Goal: Task Accomplishment & Management: Complete application form

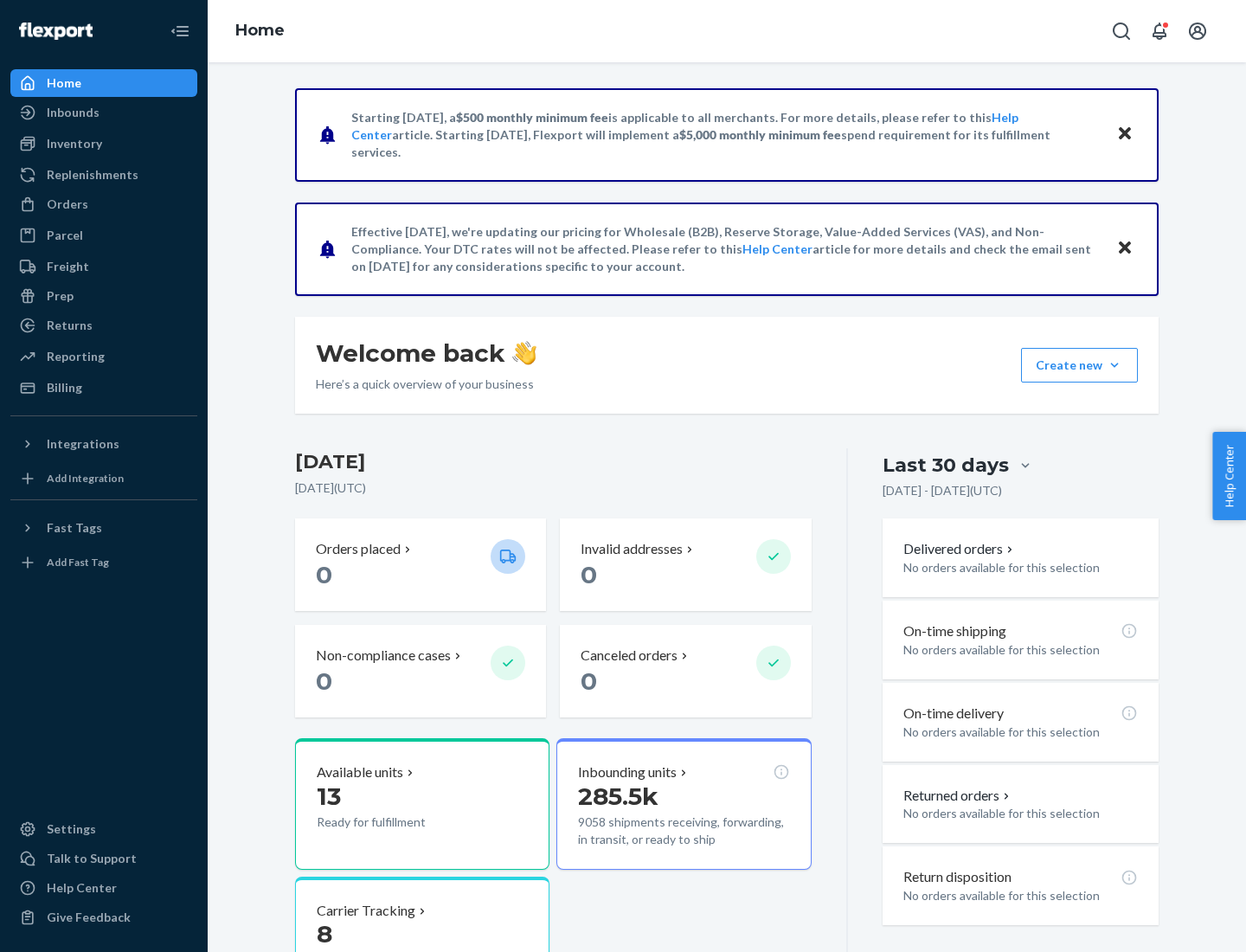
click at [1115, 365] on button "Create new Create new inbound Create new order Create new product" at bounding box center [1079, 364] width 117 height 35
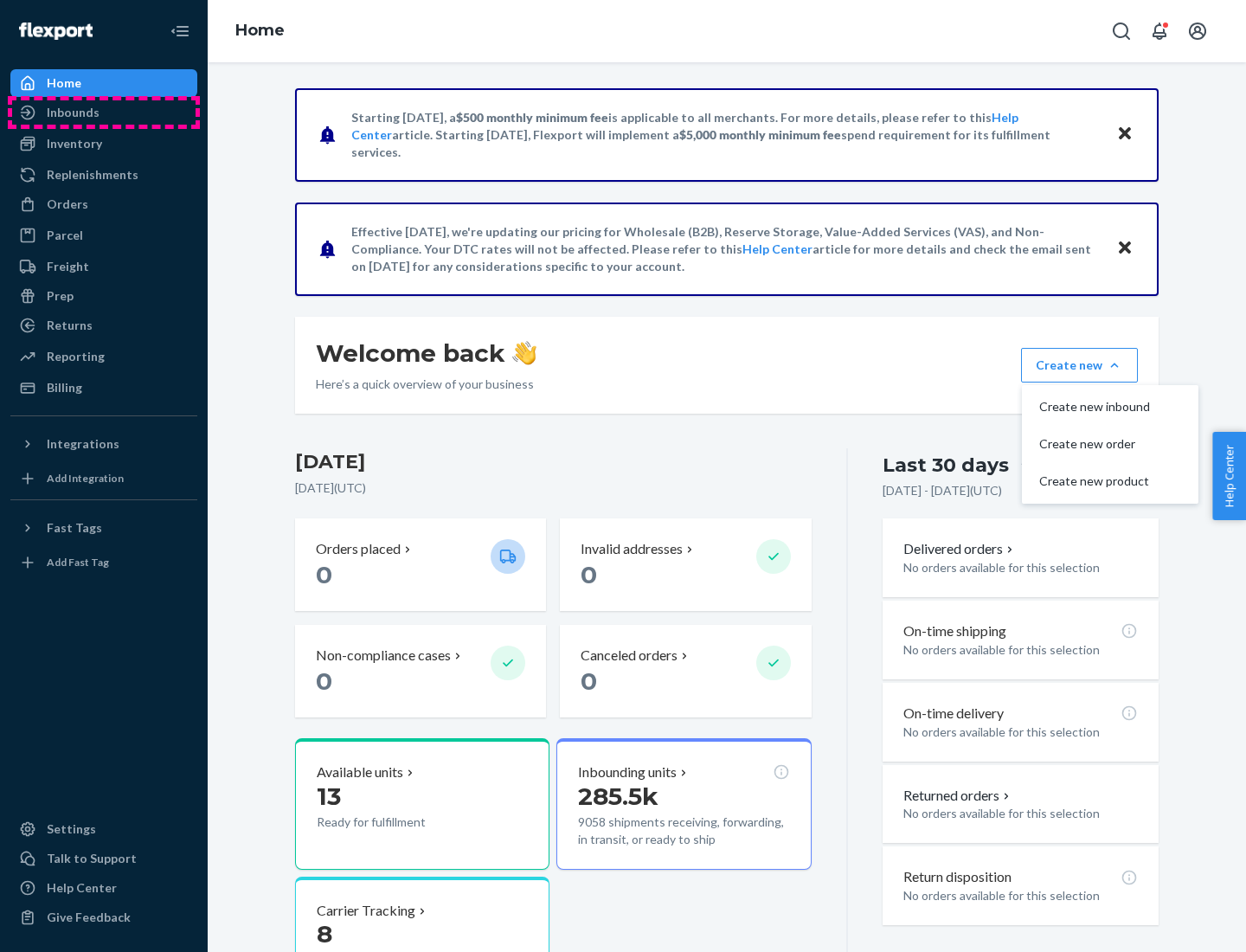
click at [104, 113] on div "Inbounds" at bounding box center [104, 113] width 184 height 25
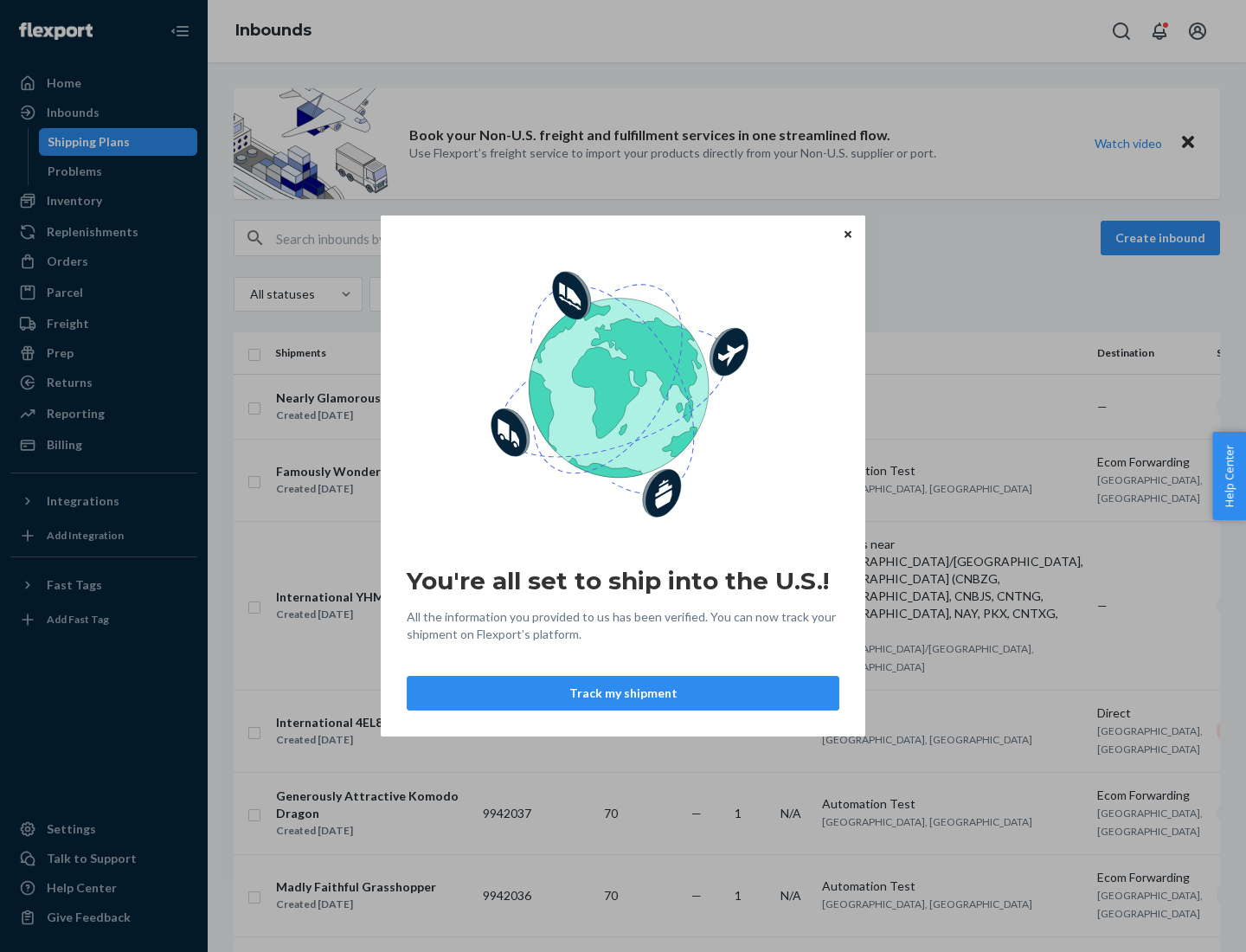
click at [104, 200] on div "You're all set to ship into the U.S.! All the information you provided to us ha…" at bounding box center [623, 476] width 1246 height 952
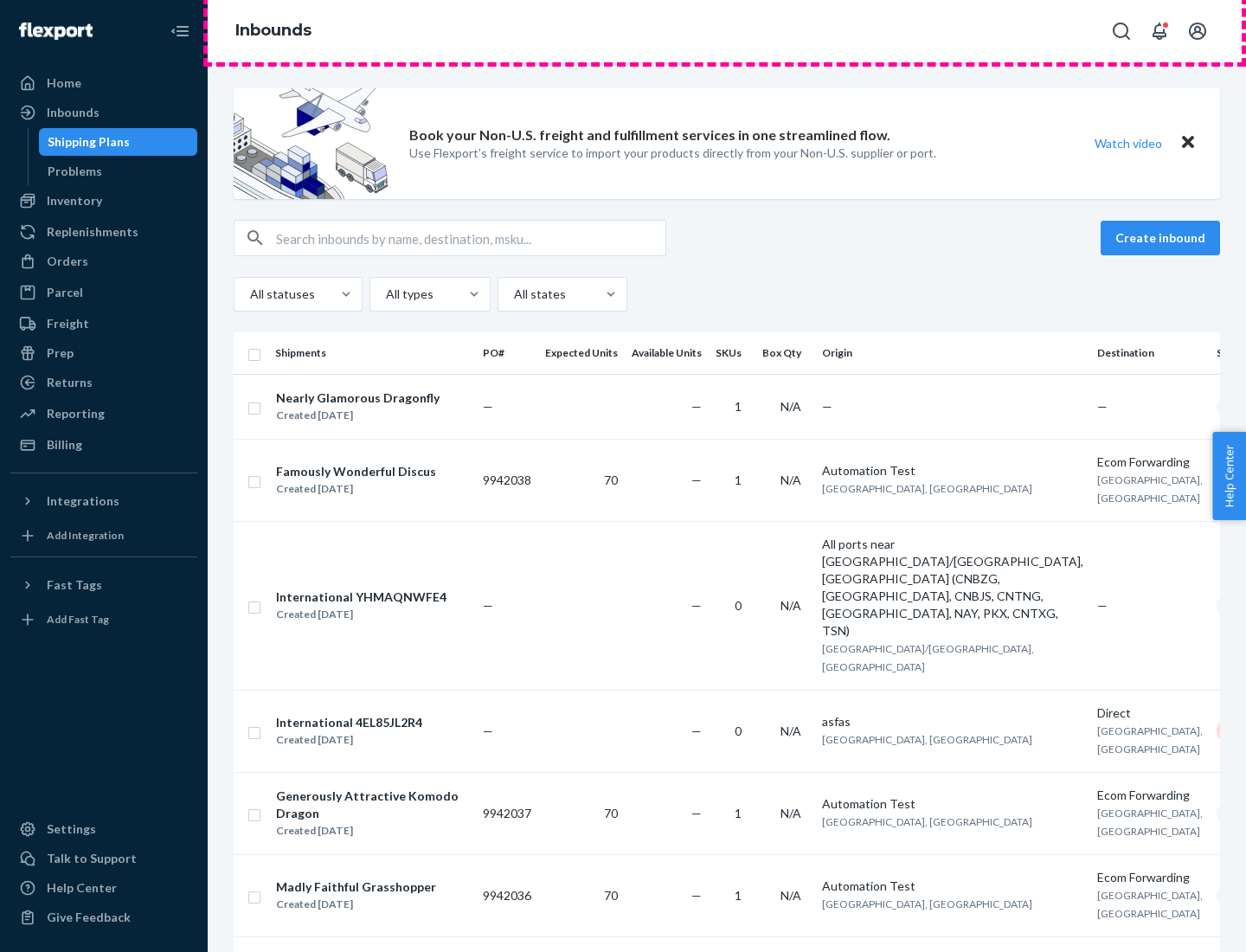
click at [727, 32] on div "Inbounds" at bounding box center [727, 31] width 1039 height 62
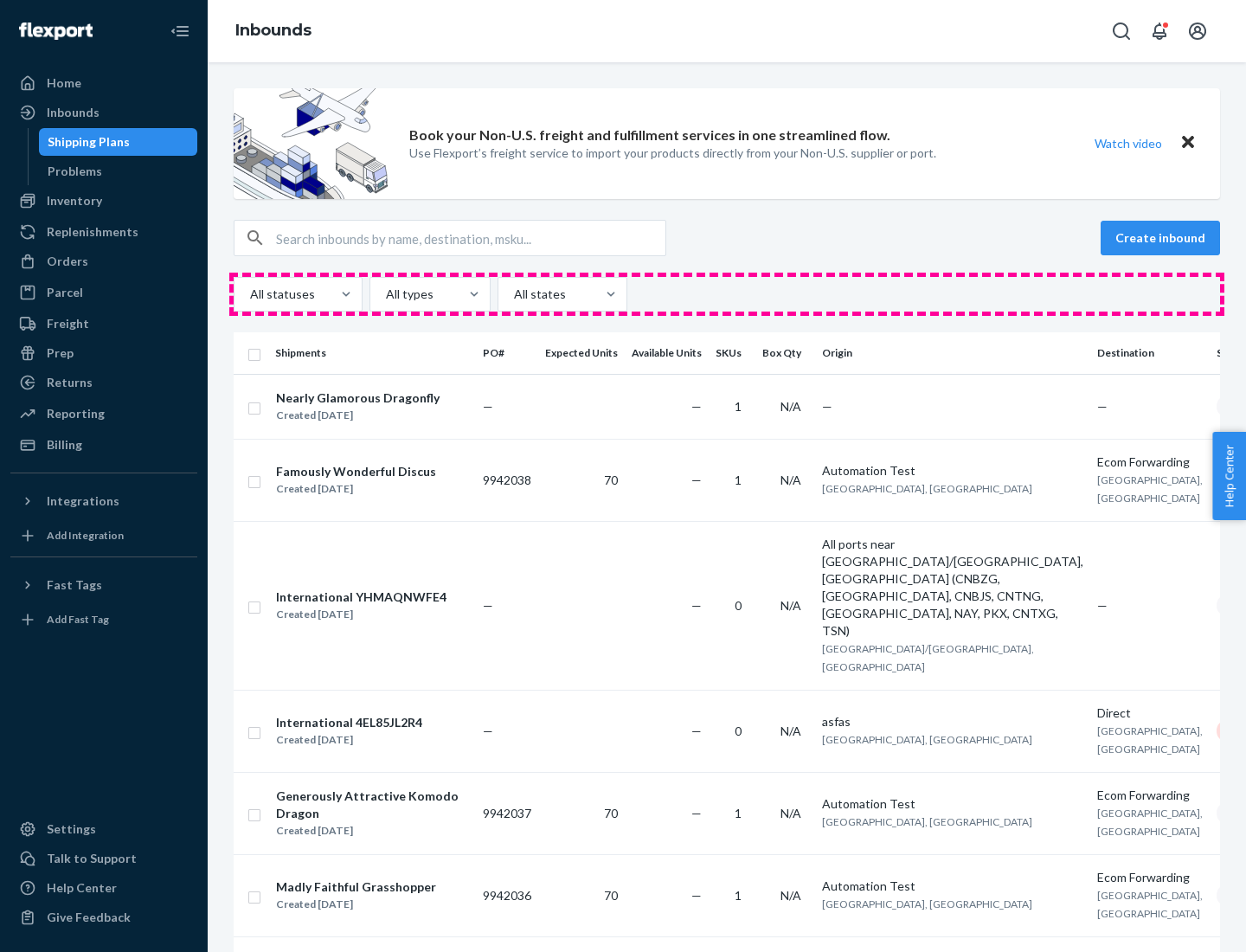
click at [727, 294] on div "All statuses All types All states" at bounding box center [727, 293] width 986 height 35
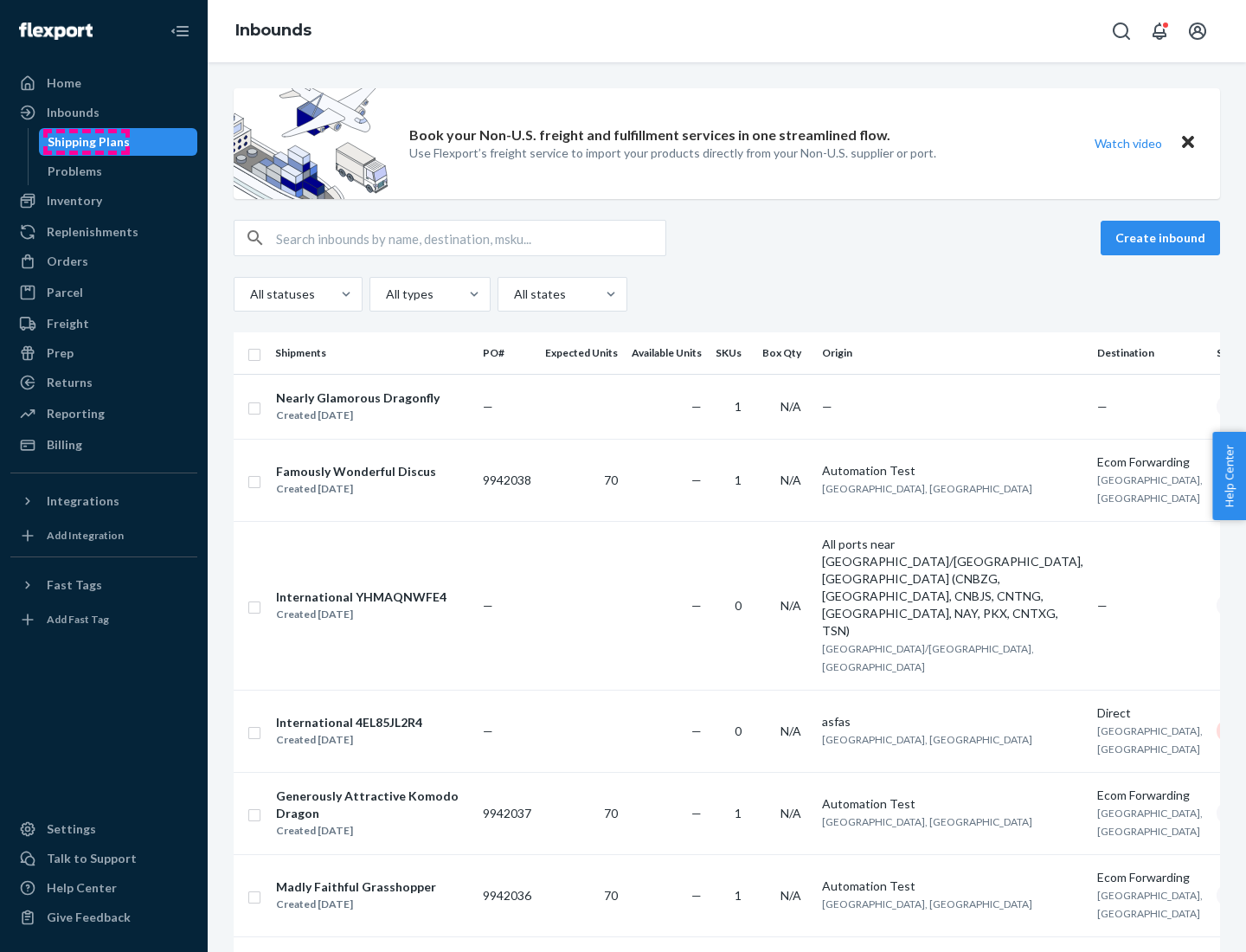
click at [86, 142] on div "Shipping Plans" at bounding box center [88, 142] width 82 height 18
click at [1163, 238] on button "Create inbound" at bounding box center [1160, 237] width 119 height 35
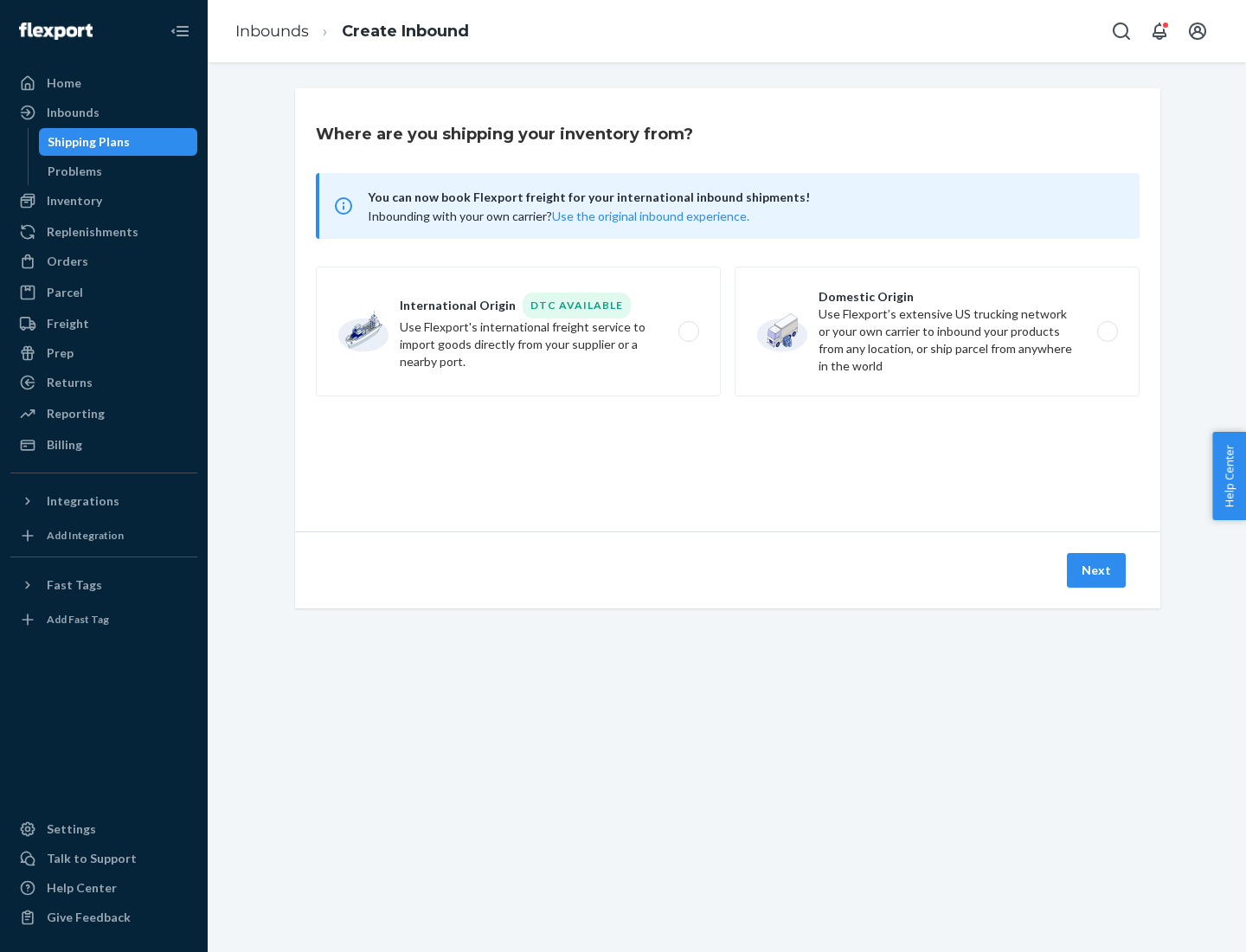
click at [518, 332] on label "International Origin DTC Available Use Flexport's international freight service…" at bounding box center [518, 331] width 405 height 129
click at [688, 332] on input "International Origin DTC Available Use Flexport's international freight service…" at bounding box center [693, 331] width 11 height 11
radio input "true"
click at [728, 452] on icon at bounding box center [728, 452] width 48 height 48
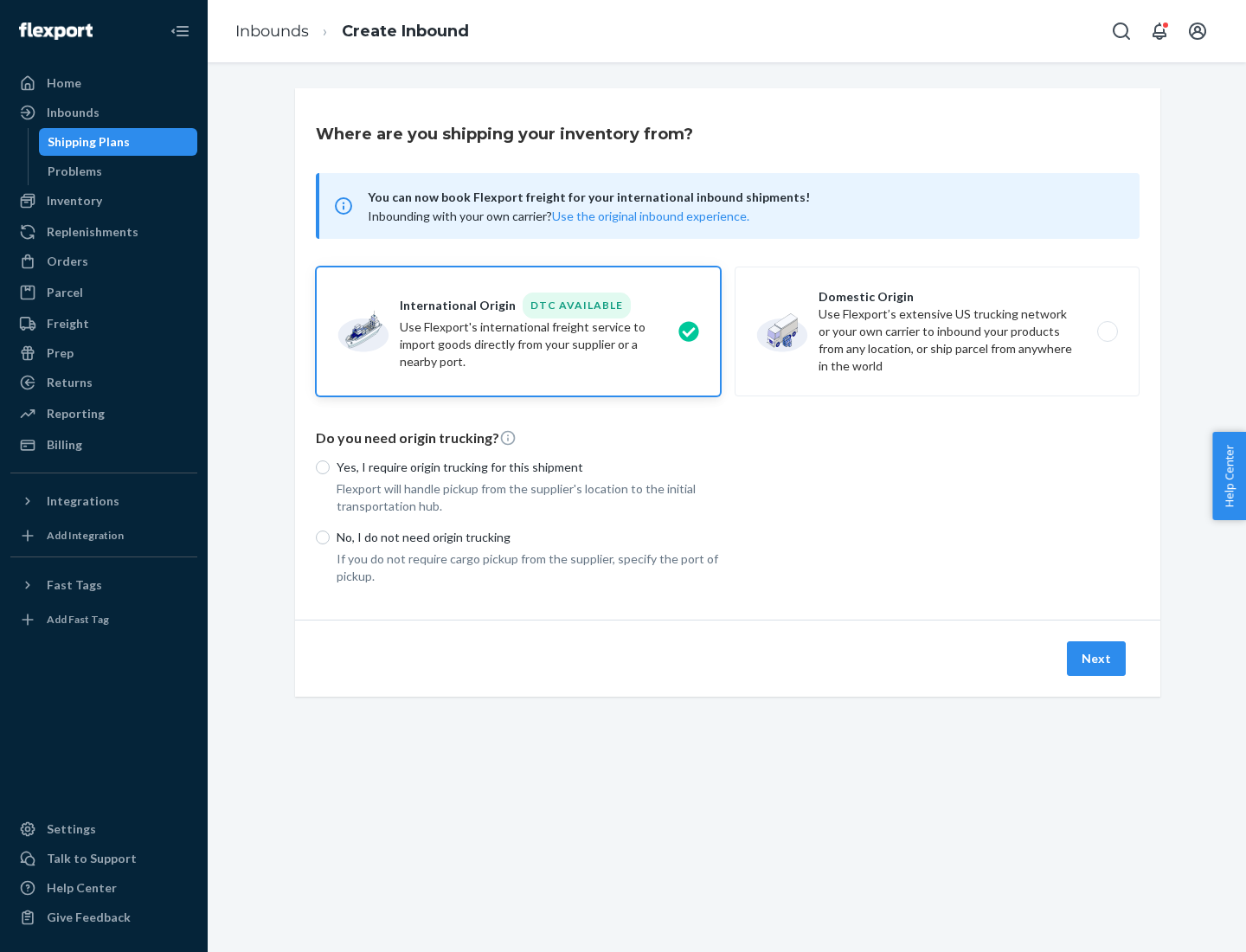
click at [528, 466] on p "Yes, I require origin trucking for this shipment" at bounding box center [528, 467] width 384 height 18
click at [330, 466] on input "Yes, I require origin trucking for this shipment" at bounding box center [323, 467] width 14 height 14
radio input "true"
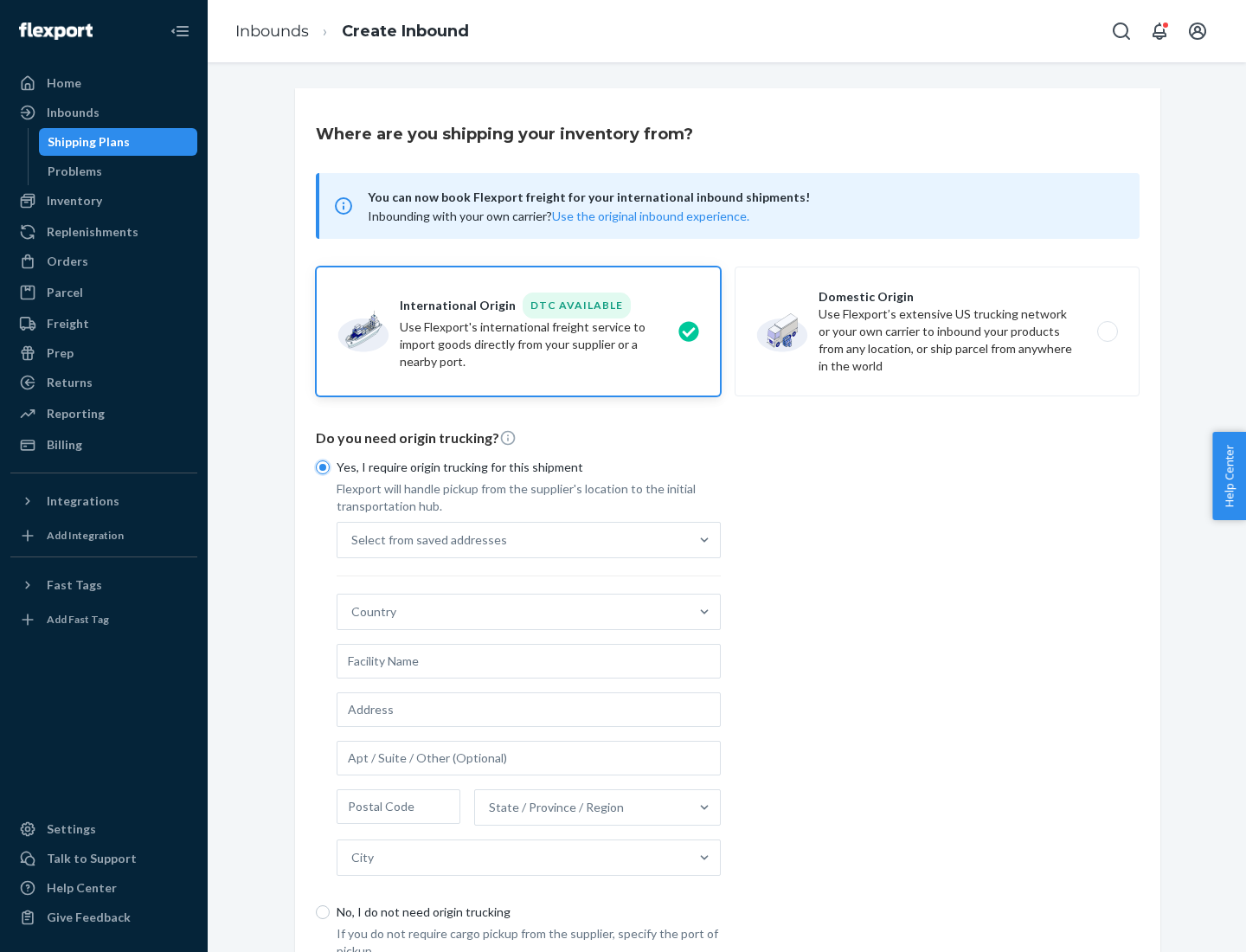
scroll to position [33, 0]
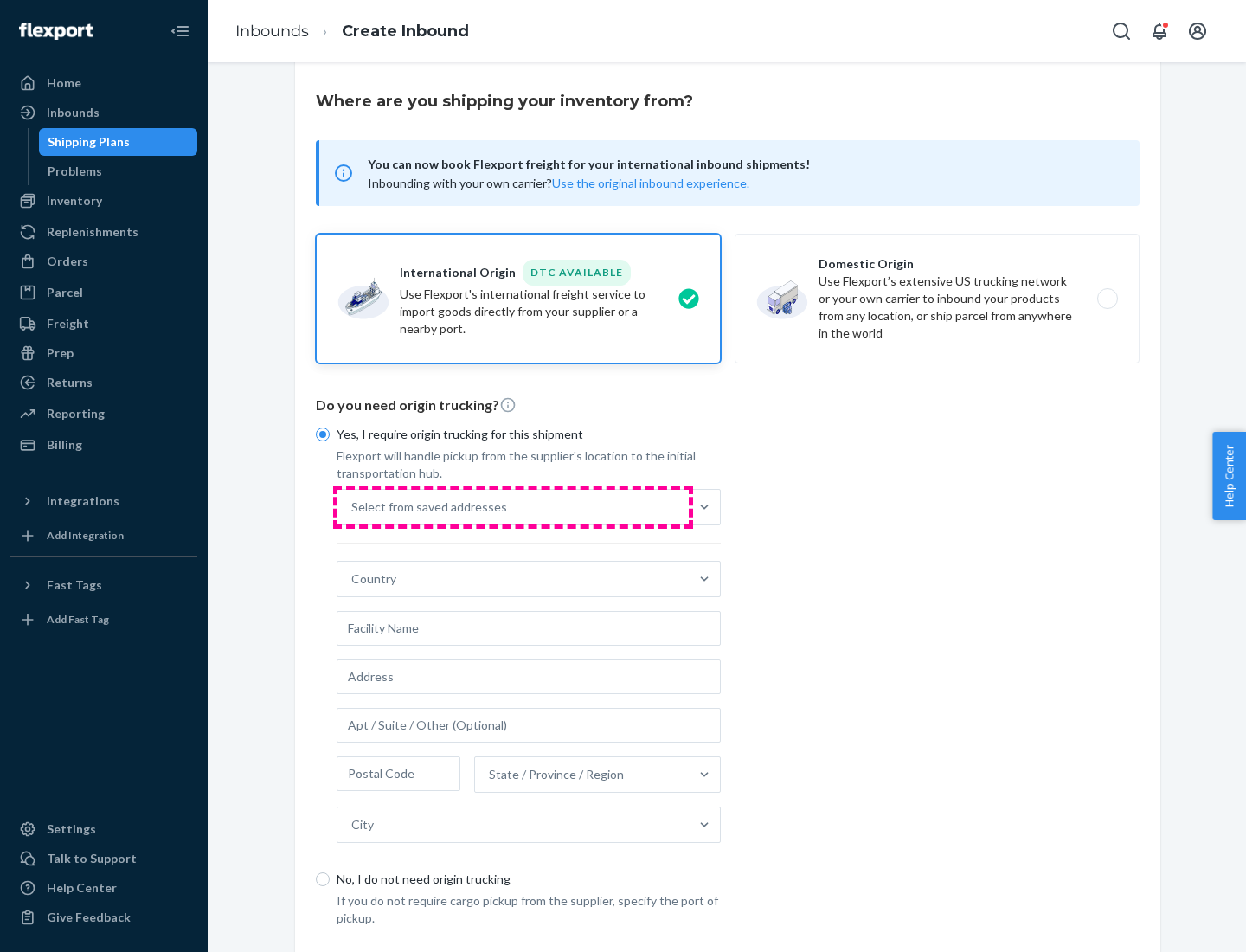
click at [513, 507] on div "Select from saved addresses" at bounding box center [513, 507] width 351 height 35
click at [353, 507] on input "Select from saved addresses" at bounding box center [352, 508] width 2 height 18
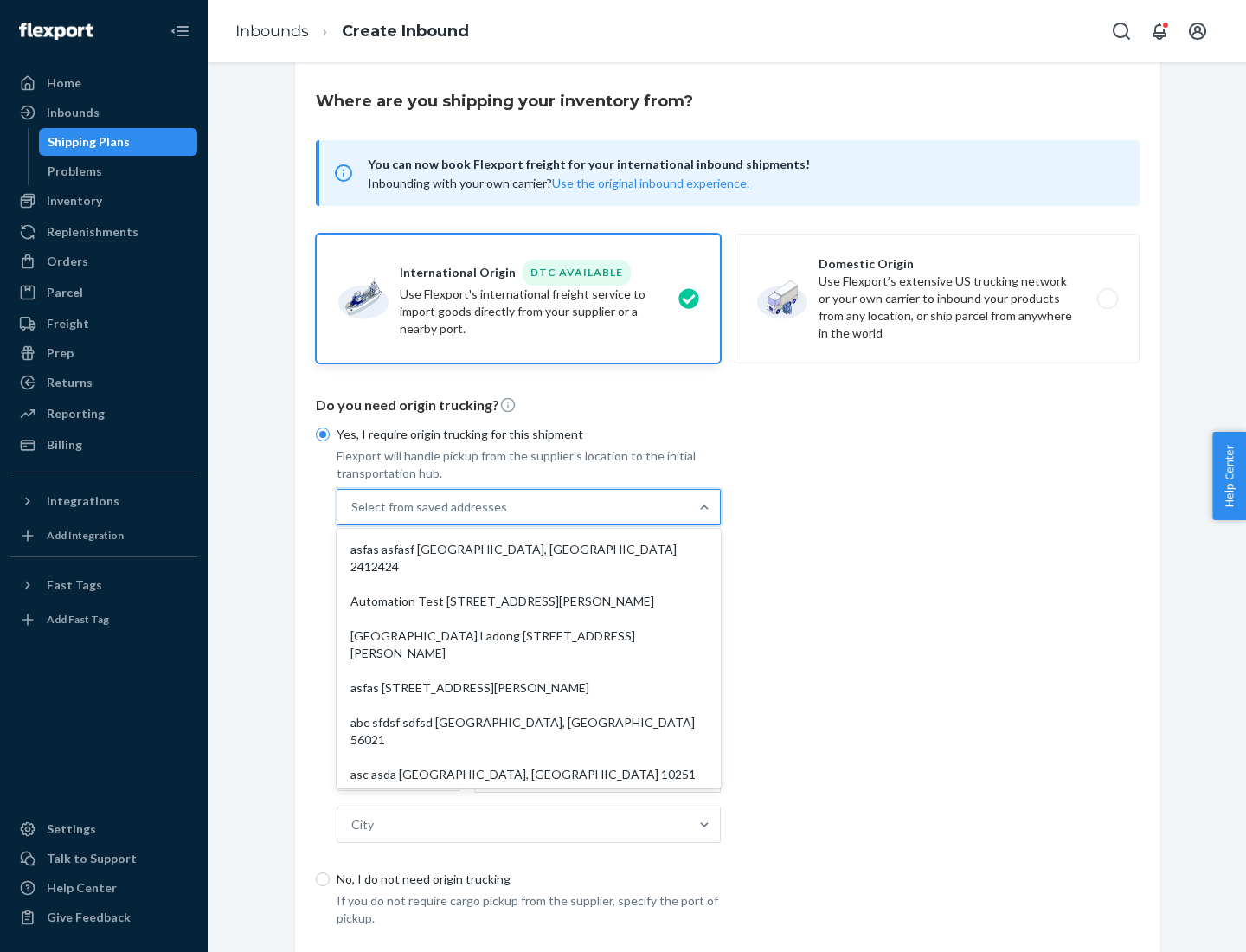
scroll to position [75, 0]
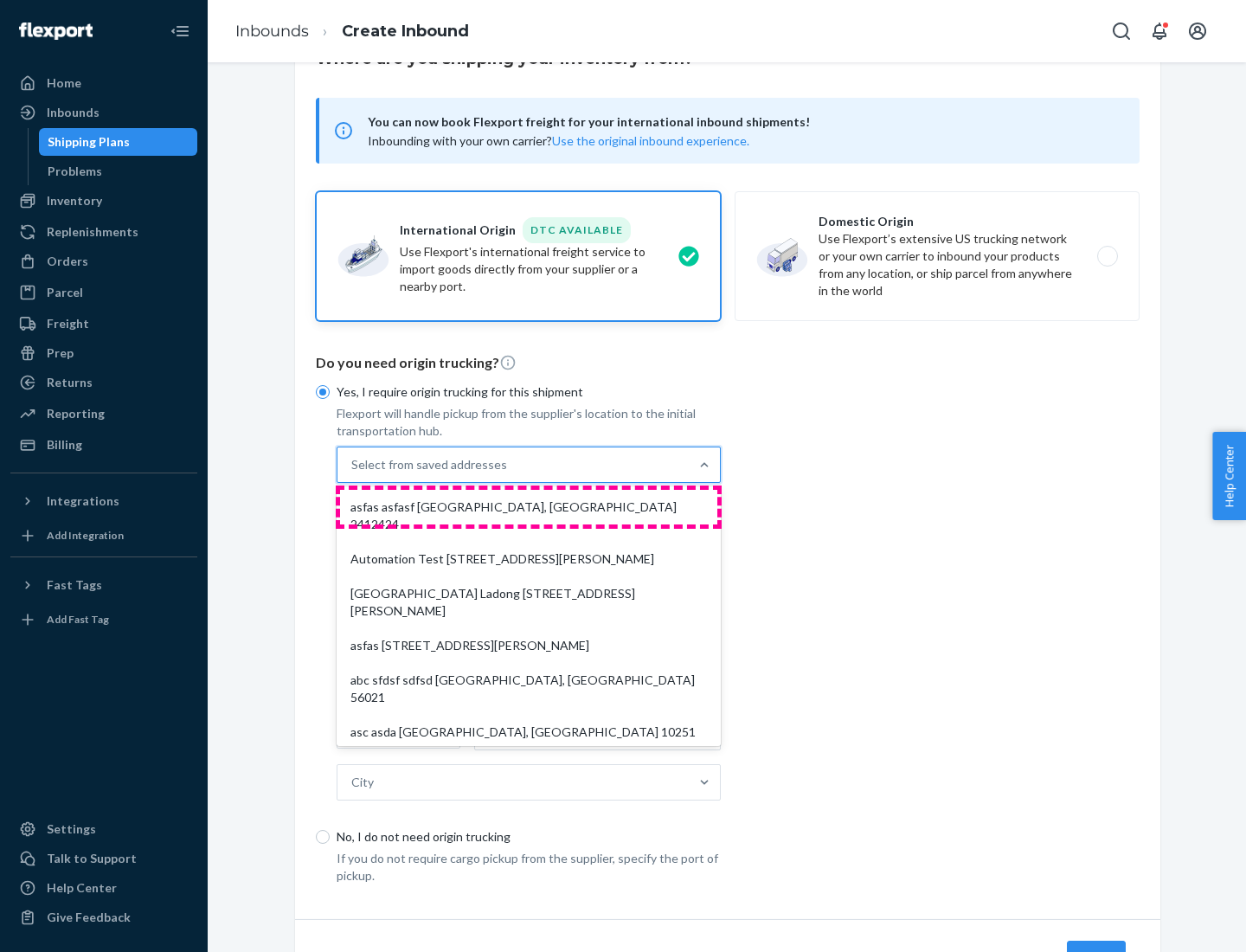
click at [528, 507] on div "asfas asfasf [GEOGRAPHIC_DATA], [GEOGRAPHIC_DATA] 2412424" at bounding box center [528, 516] width 377 height 52
click at [353, 473] on input "option asfas asfasf [GEOGRAPHIC_DATA], [GEOGRAPHIC_DATA] 2412424 focused, 1 of …" at bounding box center [352, 465] width 2 height 18
type input "asfas"
type input "asfasf"
type input "2412424"
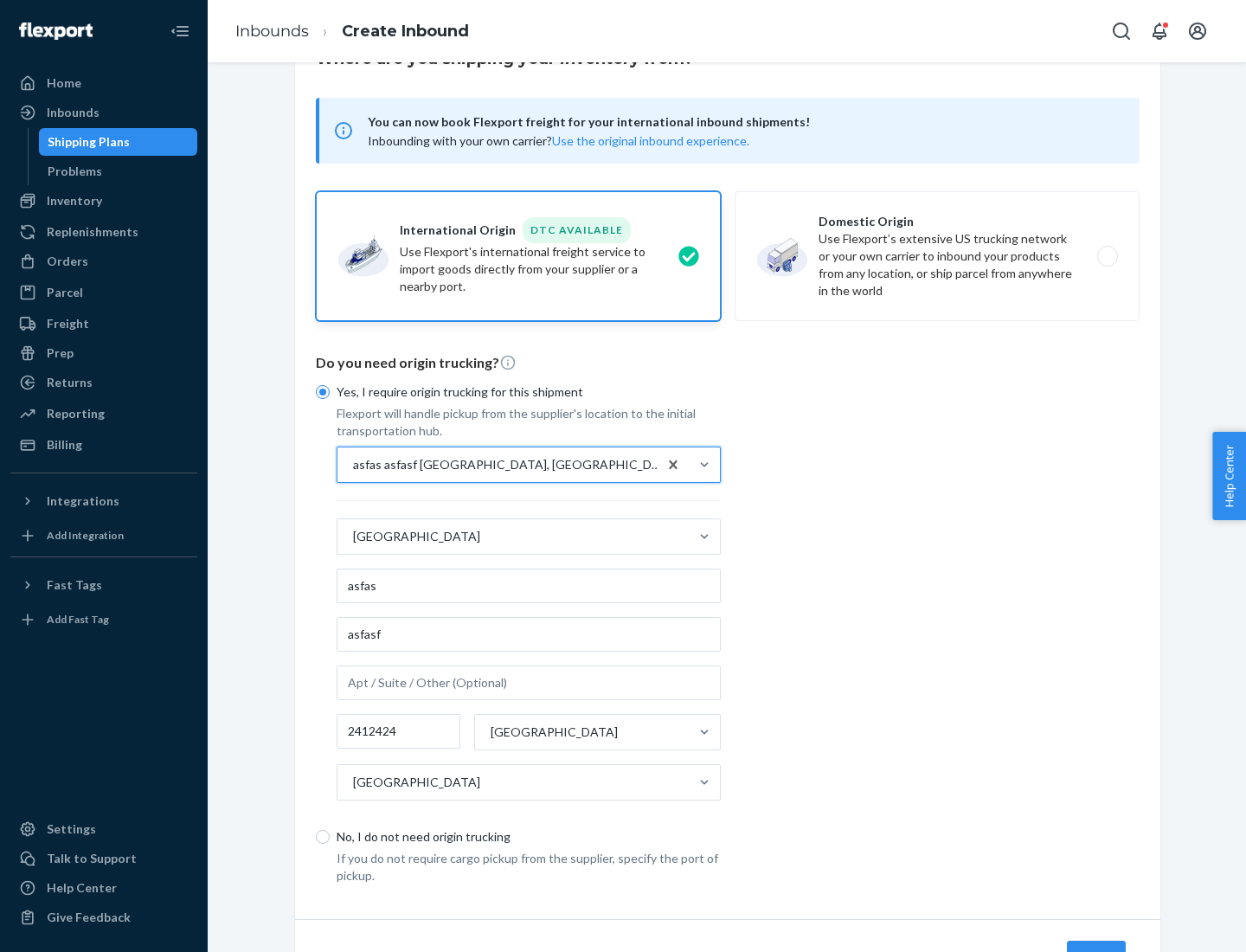
scroll to position [161, 0]
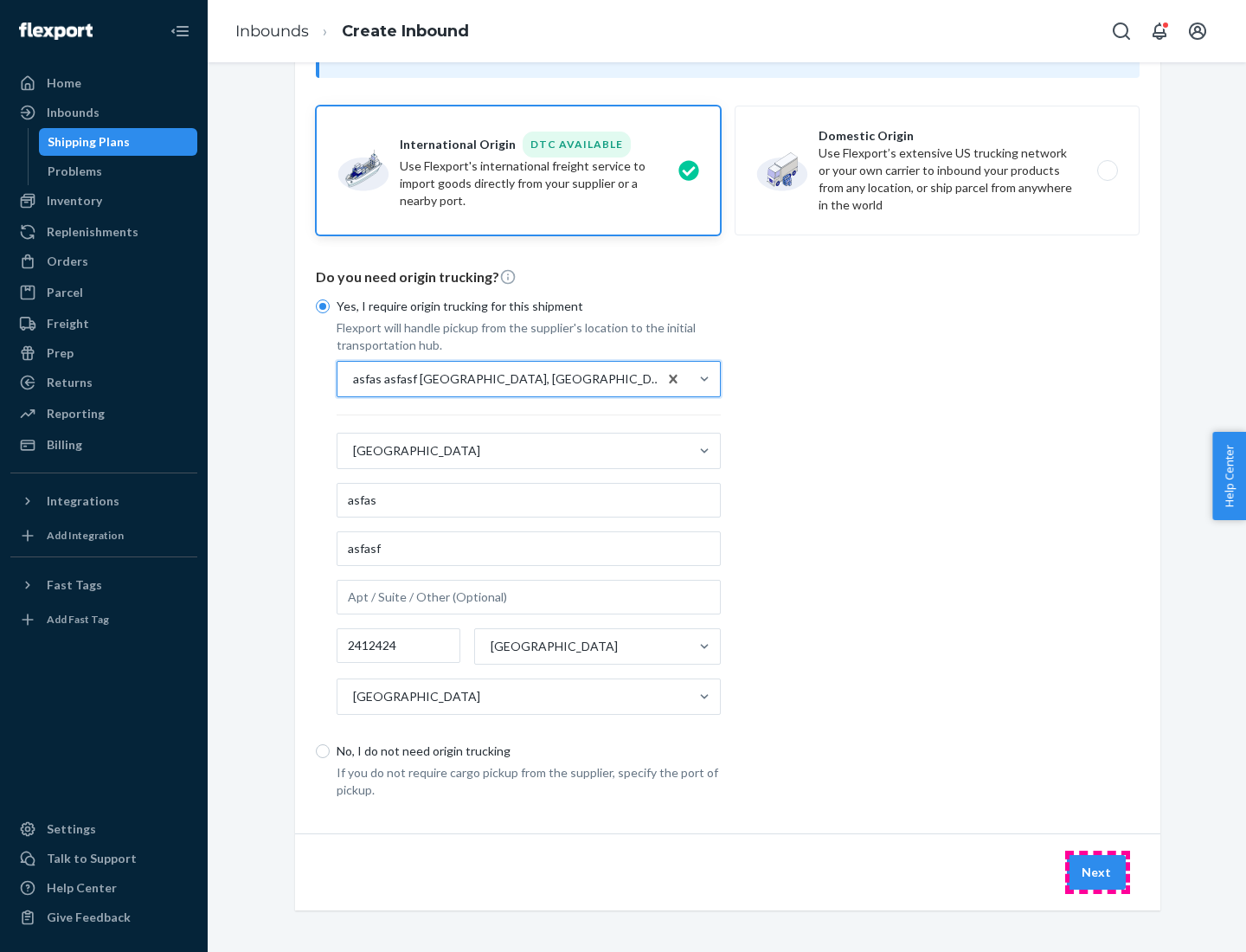
click at [1097, 872] on button "Next" at bounding box center [1097, 872] width 59 height 35
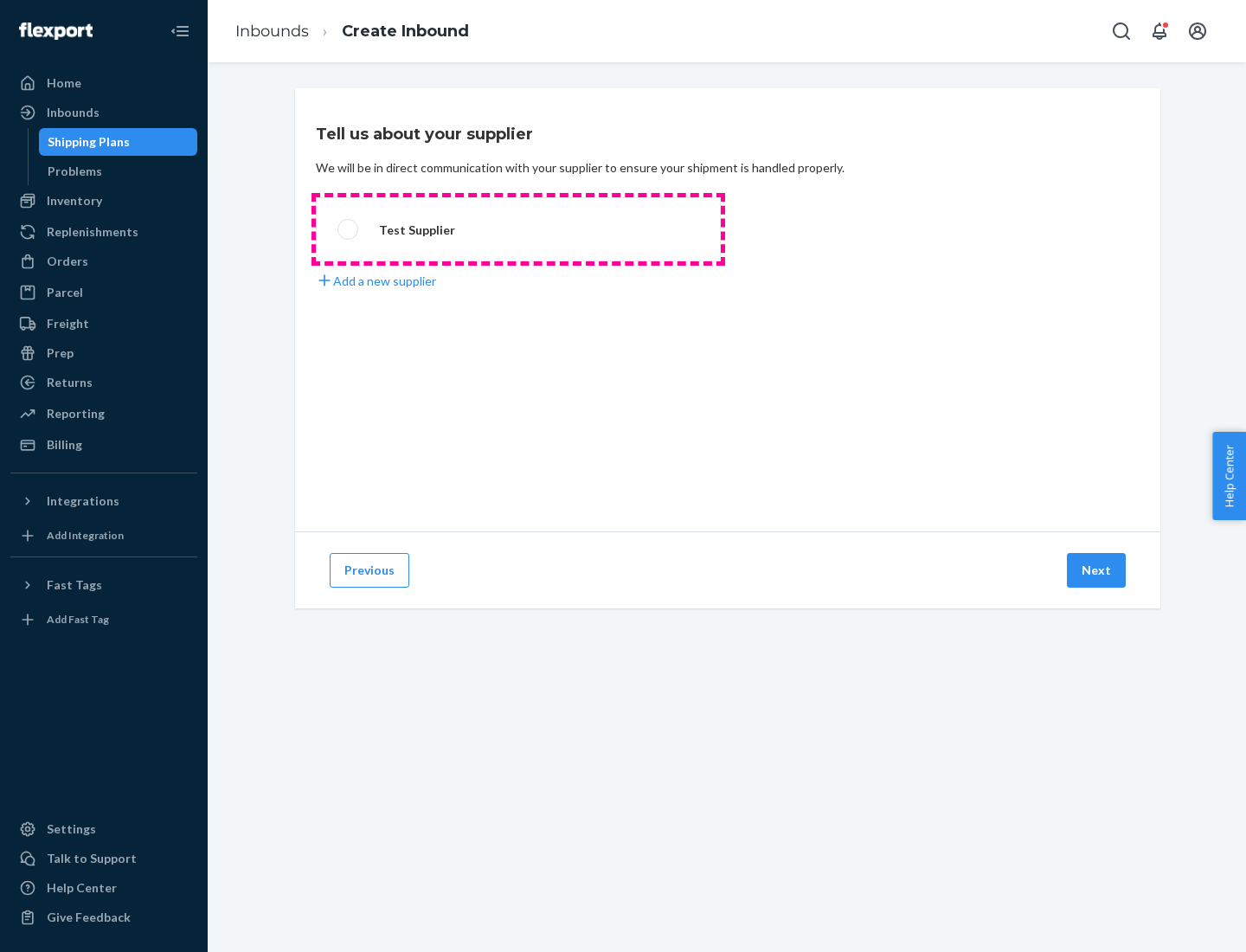
click at [518, 229] on label "Test Supplier" at bounding box center [518, 229] width 405 height 64
click at [349, 229] on input "Test Supplier" at bounding box center [343, 229] width 11 height 11
radio input "true"
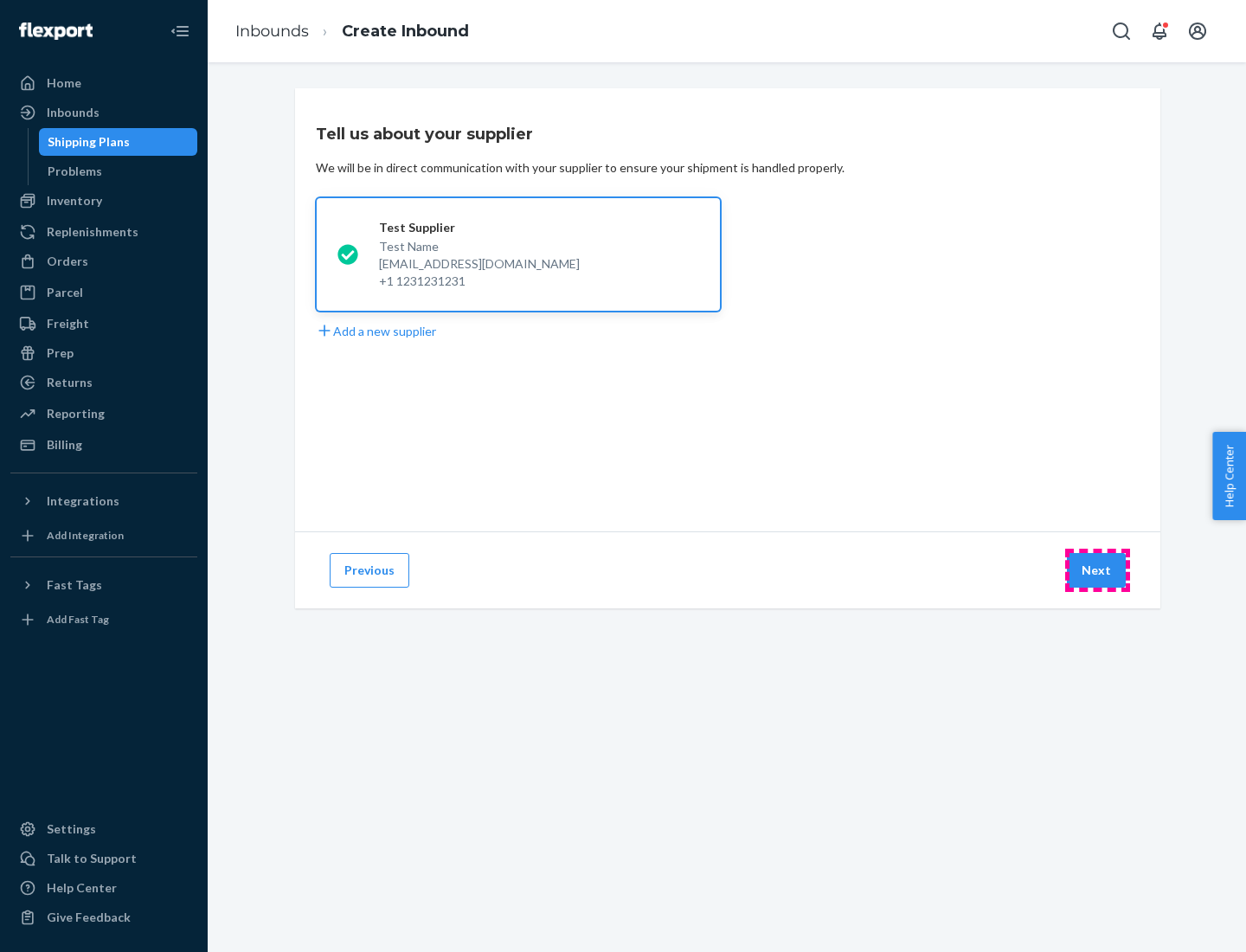
click at [1097, 571] on button "Next" at bounding box center [1097, 570] width 59 height 35
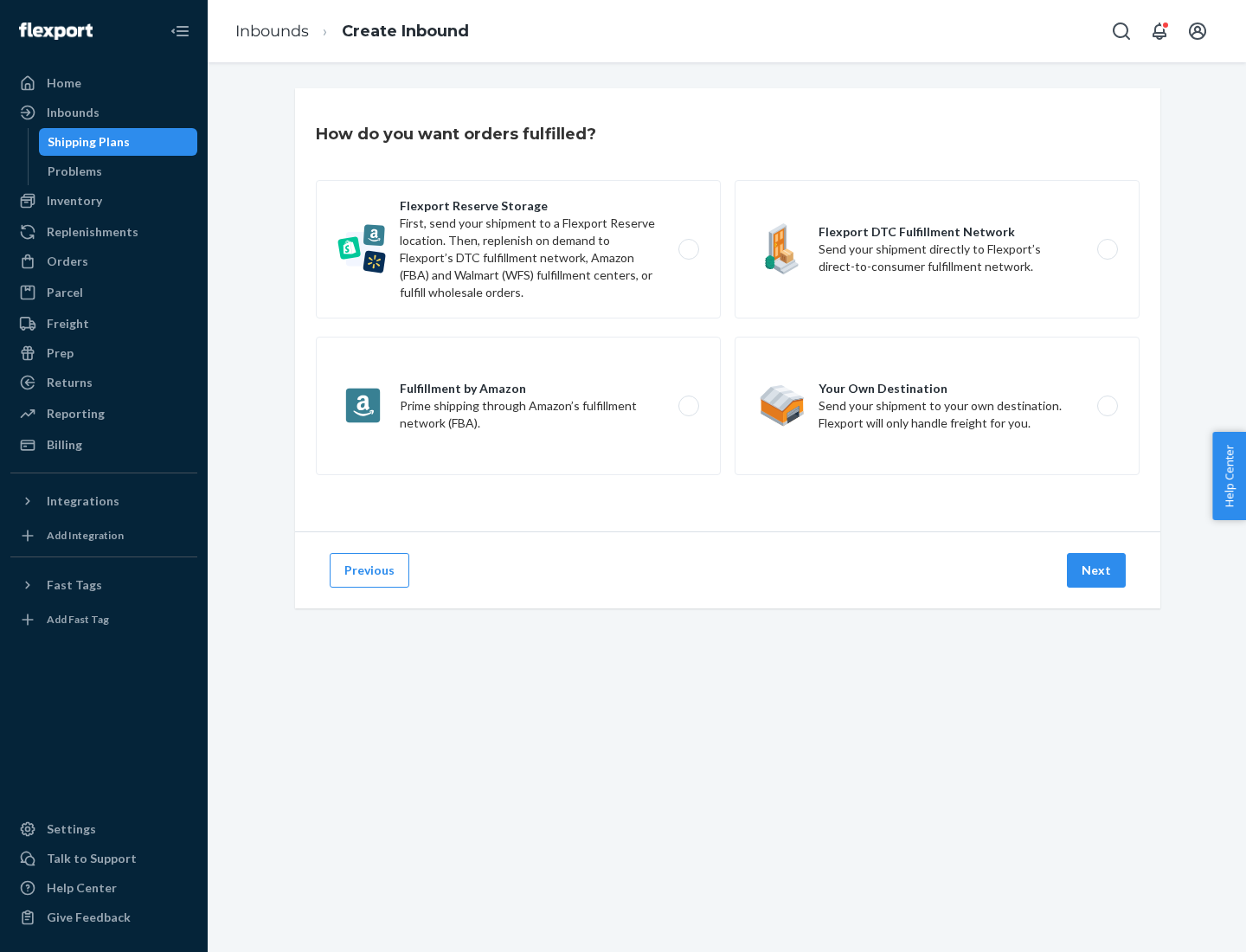
click at [518, 406] on label "Fulfillment by Amazon Prime shipping through Amazon’s fulfillment network (FBA)." at bounding box center [518, 406] width 405 height 138
click at [688, 406] on input "Fulfillment by Amazon Prime shipping through Amazon’s fulfillment network (FBA)." at bounding box center [693, 406] width 11 height 11
radio input "true"
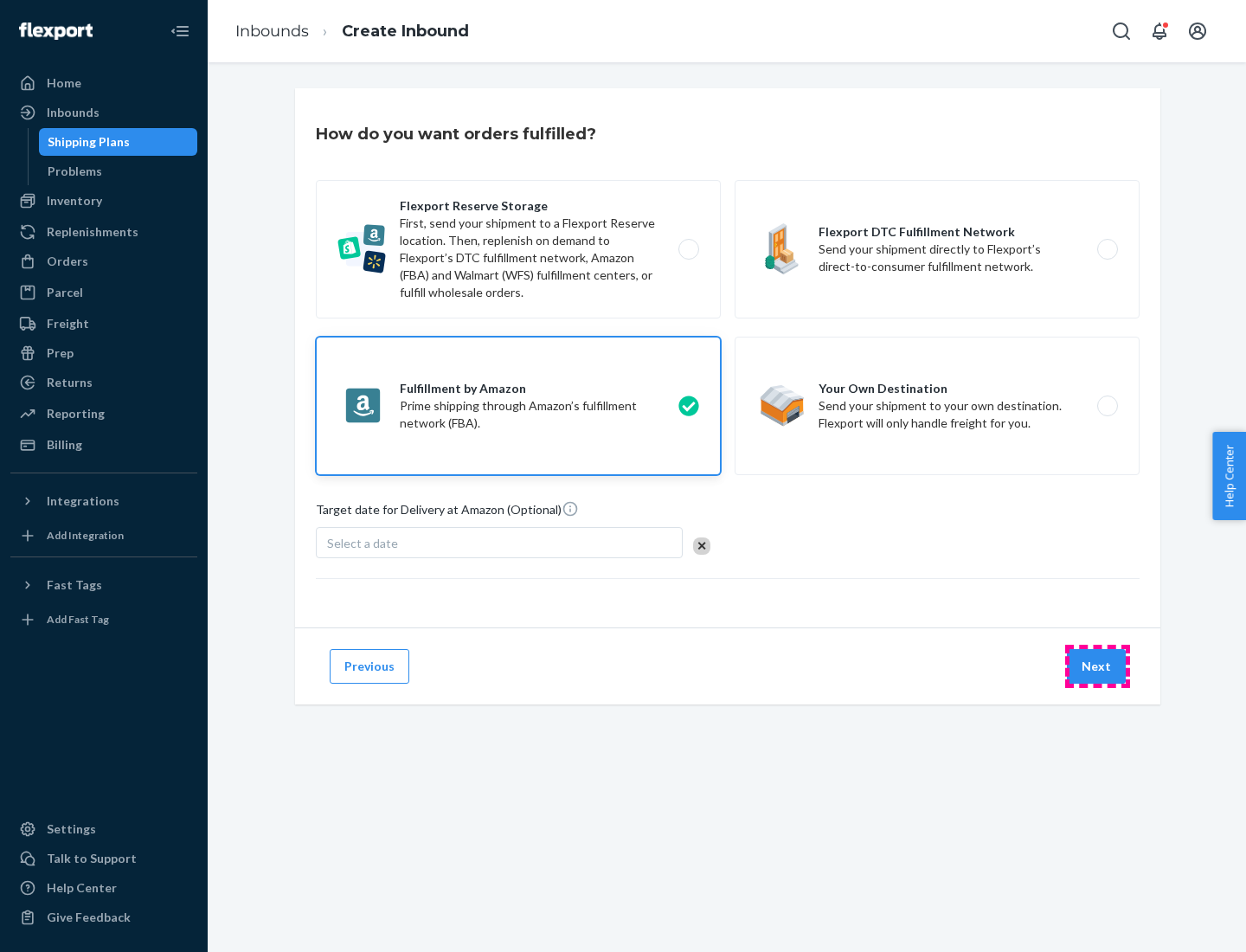
click at [1097, 667] on button "Next" at bounding box center [1097, 666] width 59 height 35
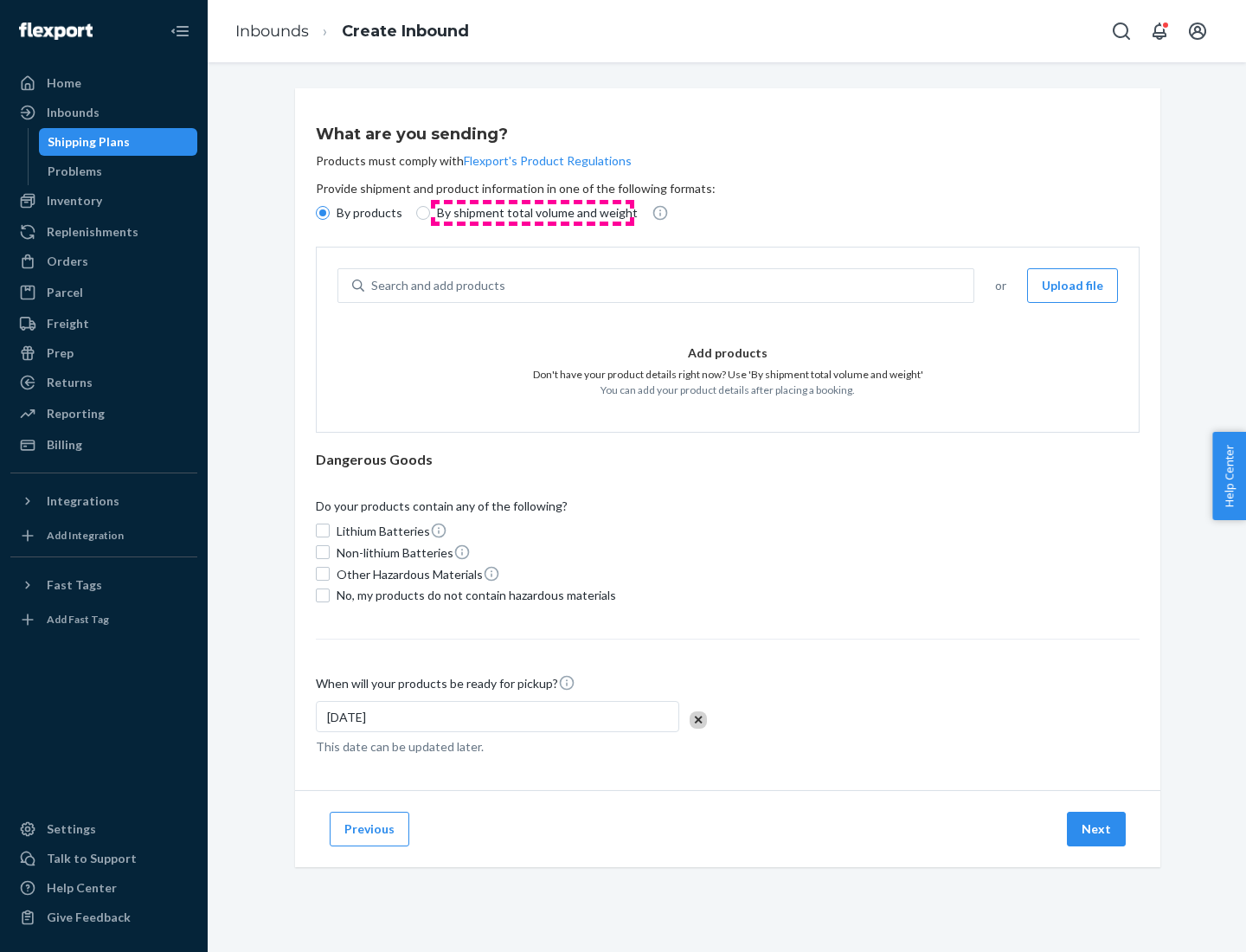
click at [532, 213] on p "By shipment total volume and weight" at bounding box center [537, 213] width 200 height 18
click at [430, 213] on input "By shipment total volume and weight" at bounding box center [424, 213] width 14 height 14
radio input "true"
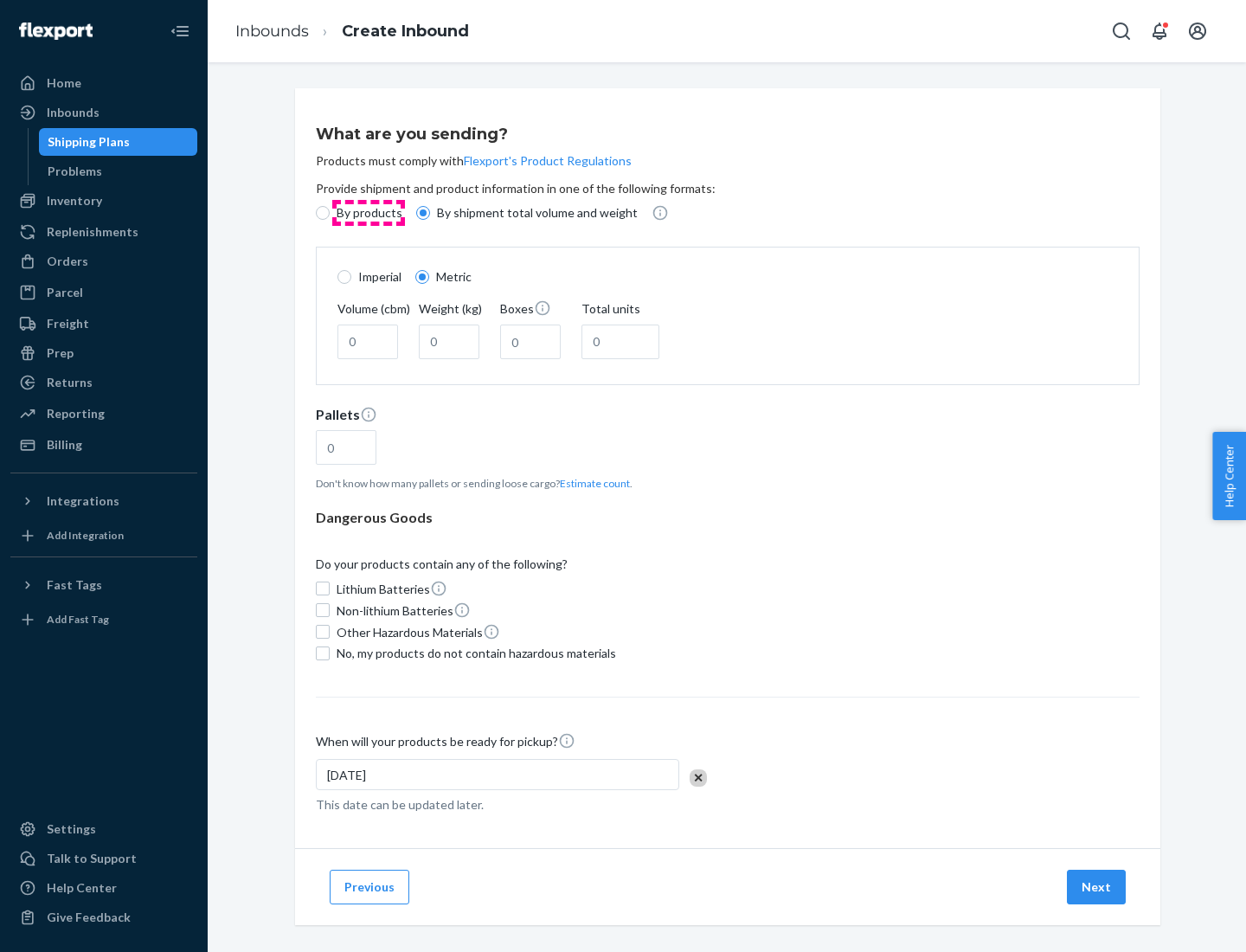
click at [367, 213] on p "By products" at bounding box center [369, 213] width 66 height 18
click at [330, 213] on input "By products" at bounding box center [323, 213] width 14 height 14
radio input "true"
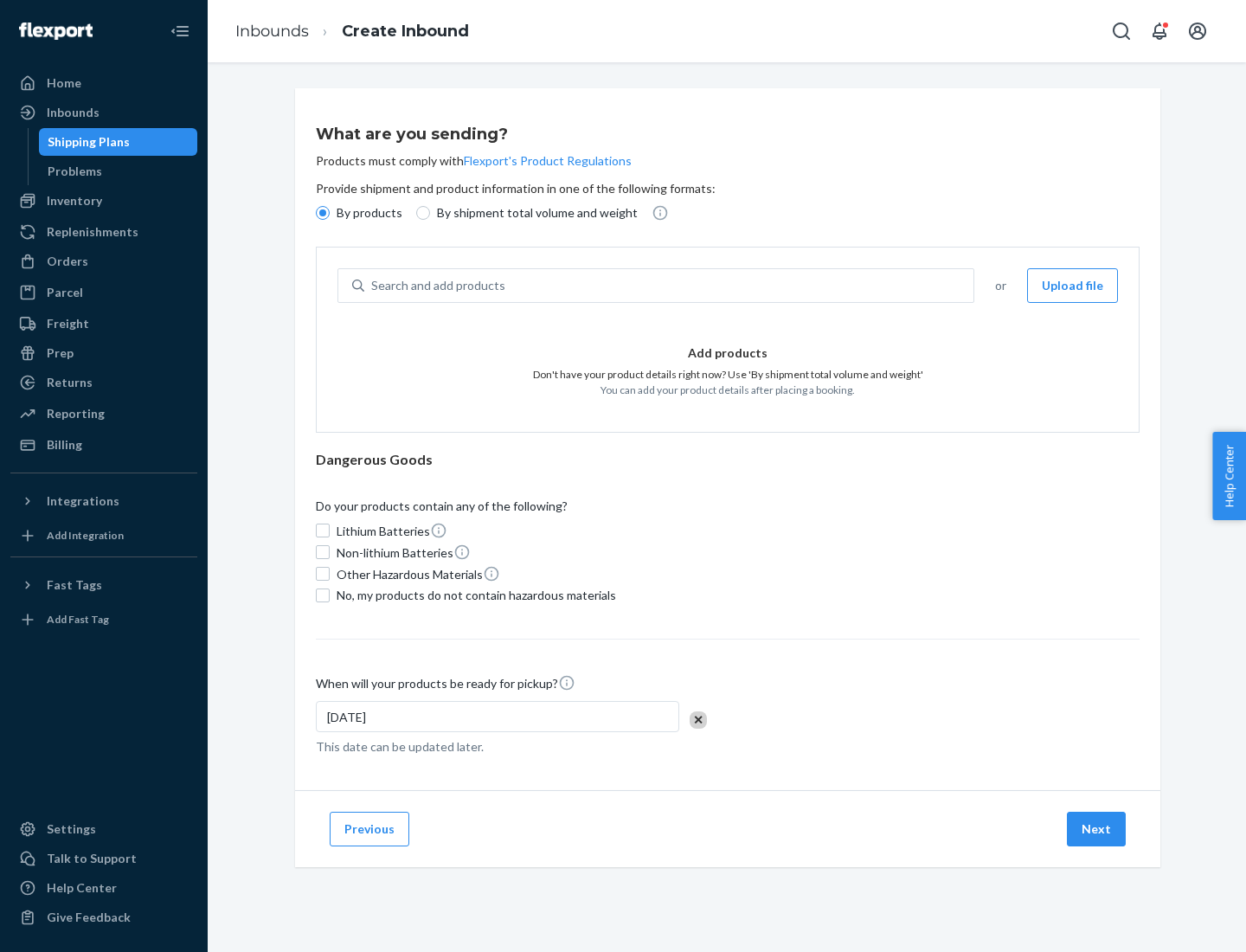
click at [669, 285] on div "Search and add products" at bounding box center [668, 285] width 609 height 32
click at [373, 285] on input "Search and add products" at bounding box center [372, 285] width 2 height 18
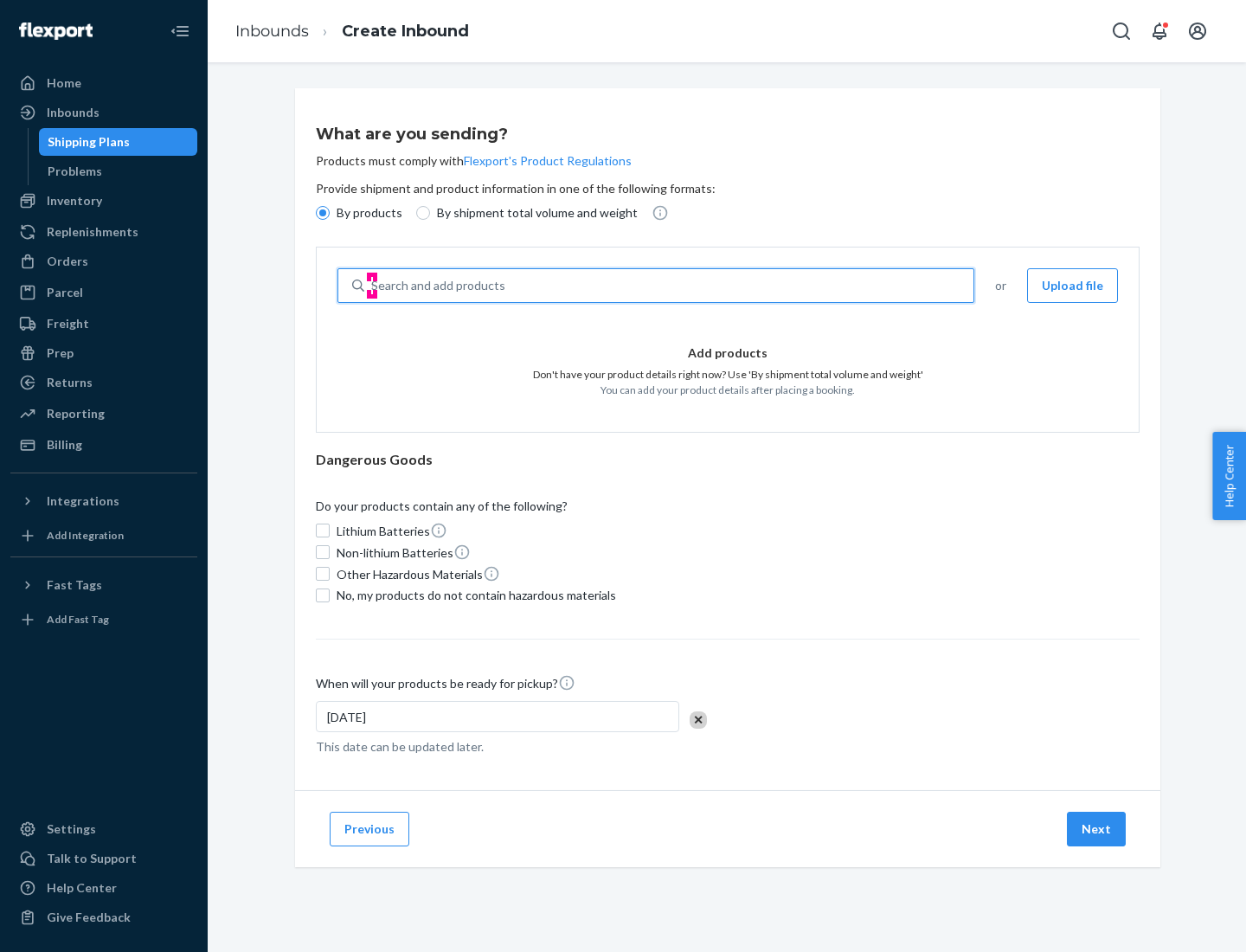
type input "test"
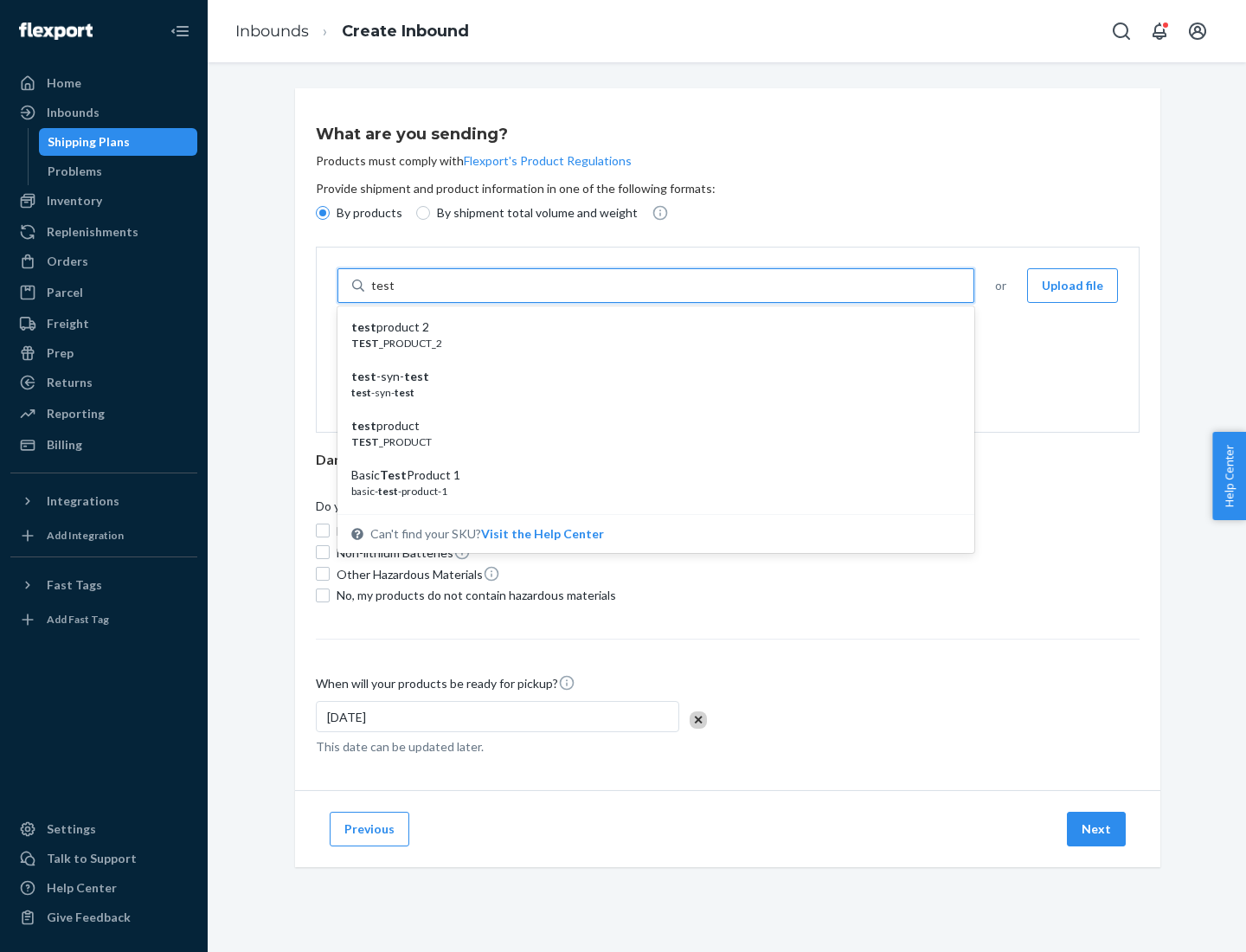
click at [650, 327] on div "test product 2" at bounding box center [649, 328] width 595 height 18
click at [394, 294] on input "test" at bounding box center [382, 285] width 23 height 18
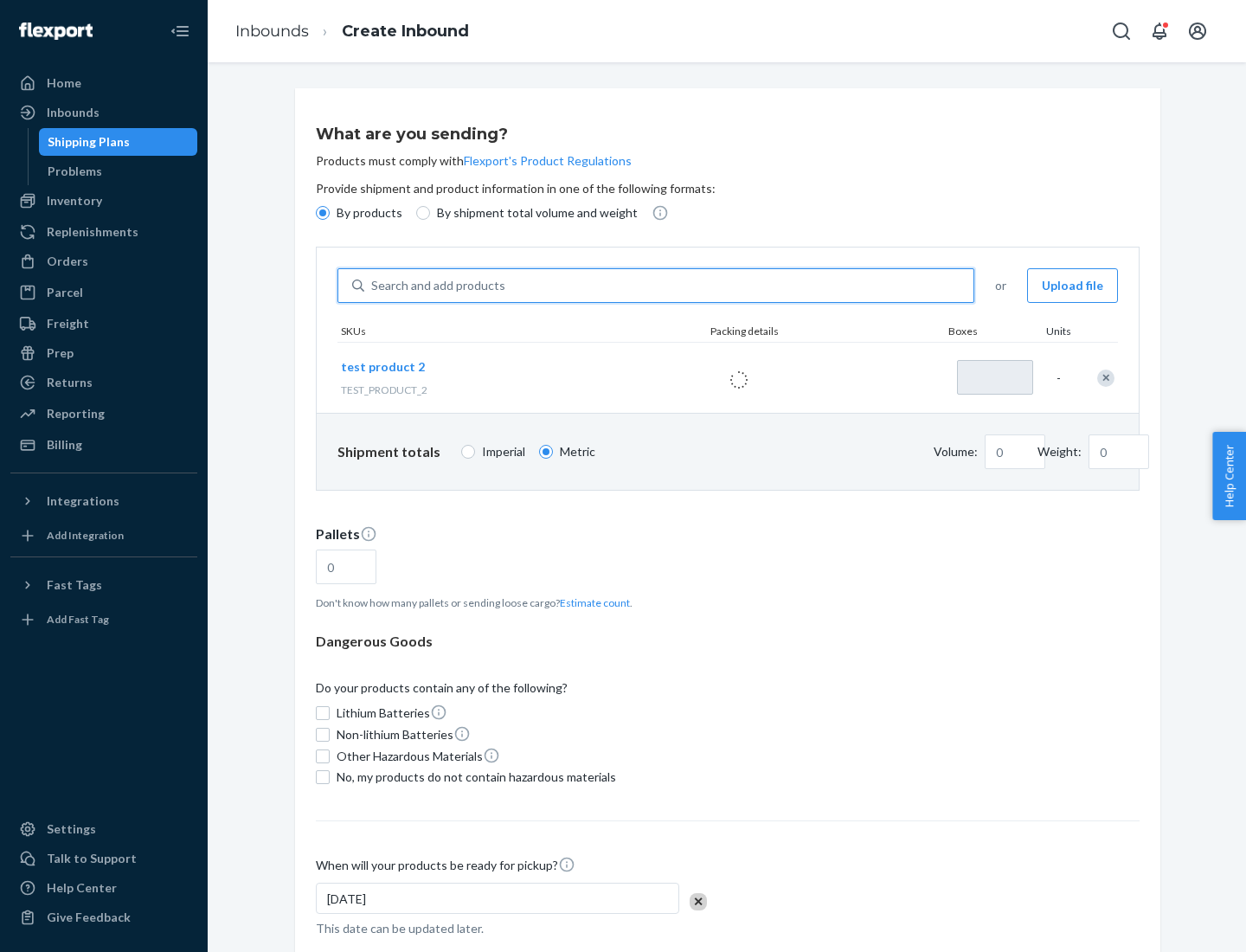
type input "1"
type input "0.02"
type input "22.23"
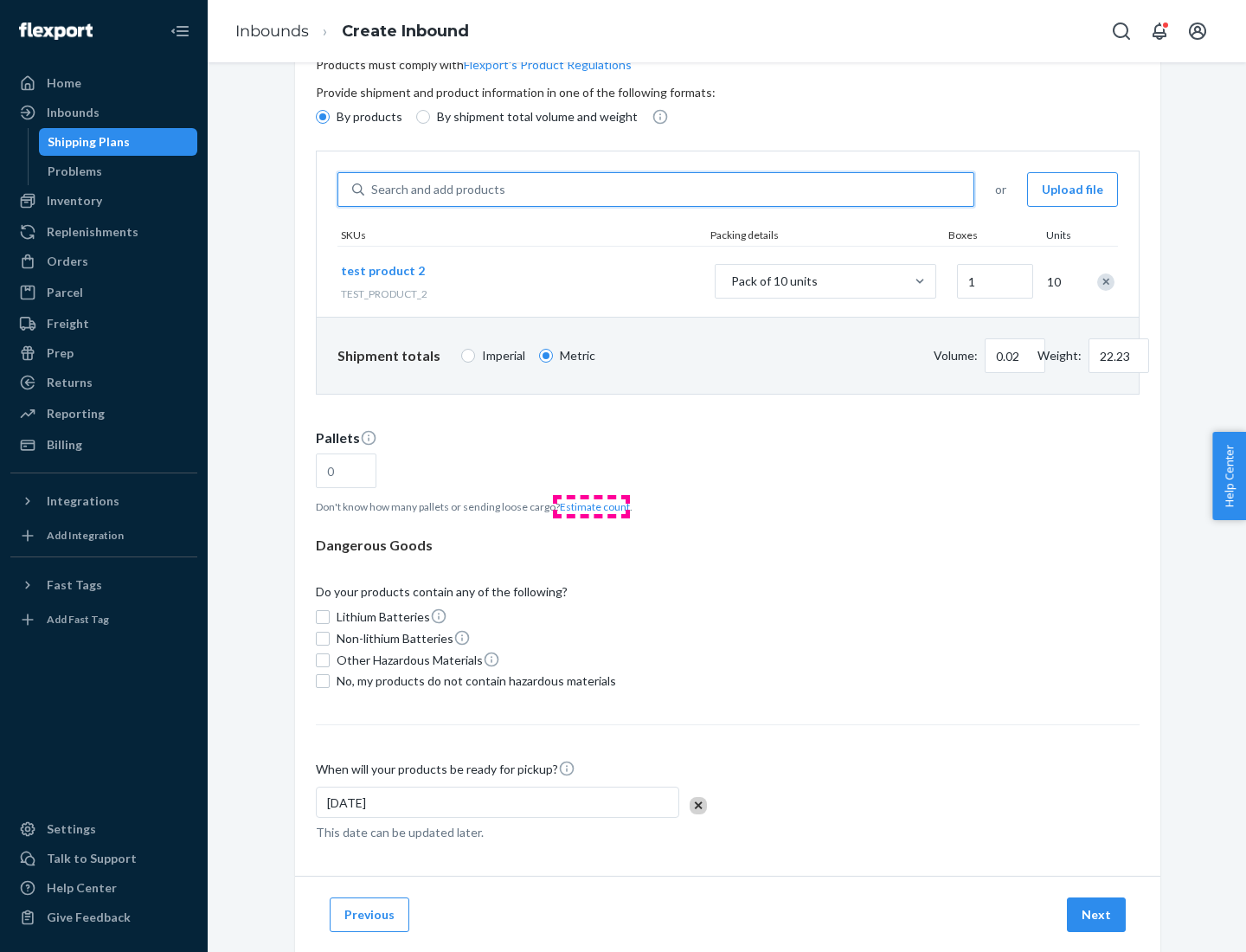
click at [591, 507] on button "Estimate count" at bounding box center [594, 507] width 70 height 15
type input "1"
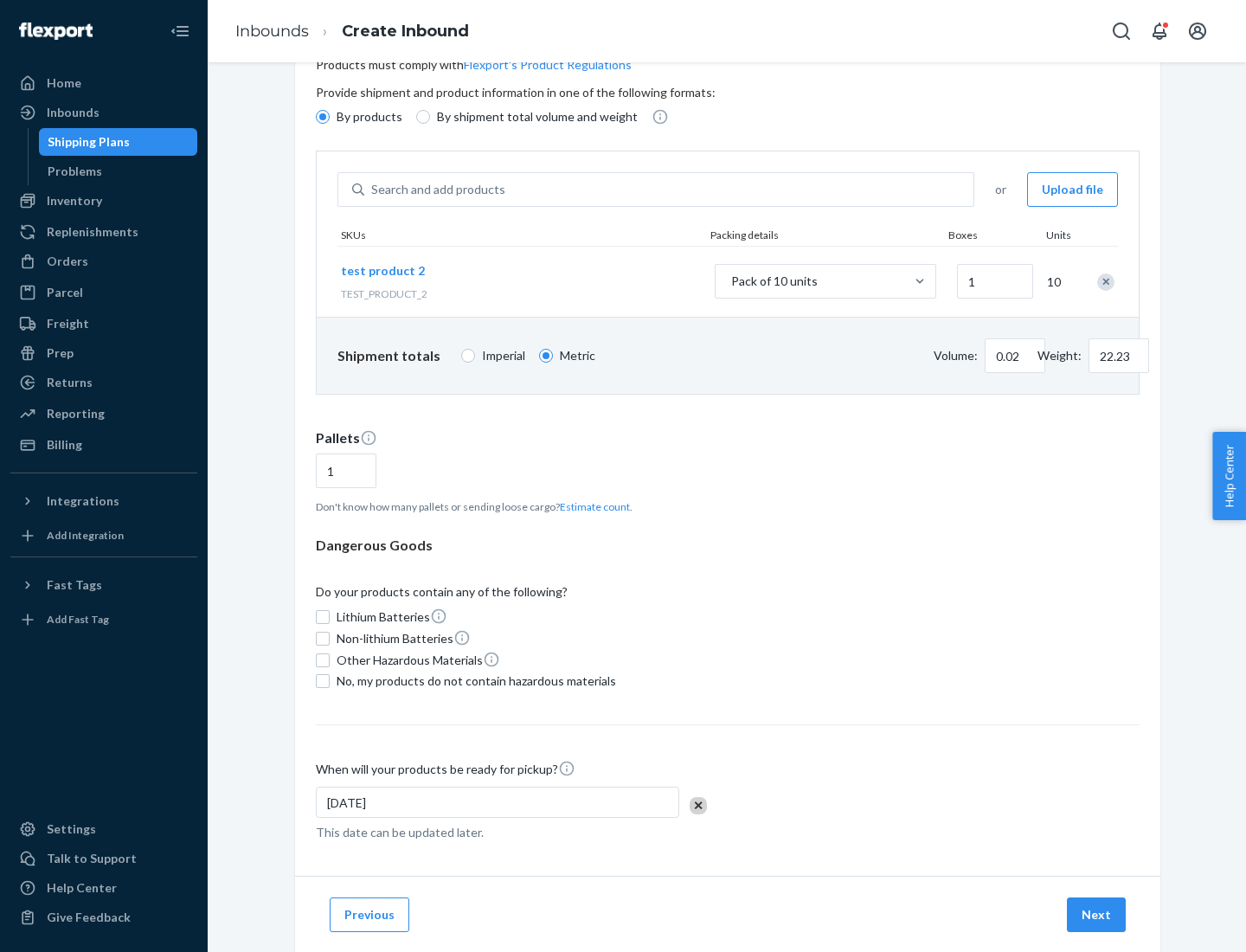
scroll to position [138, 0]
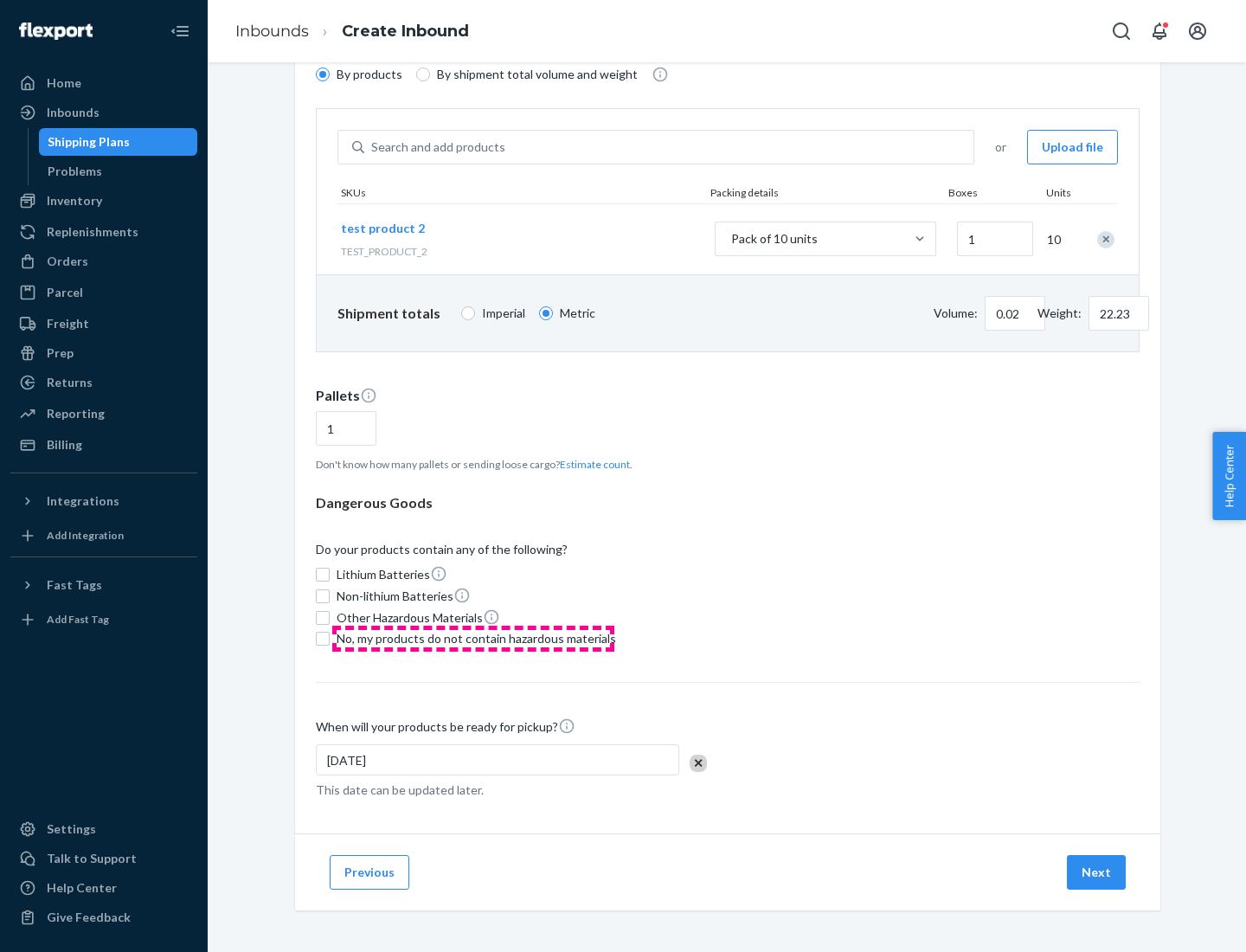
click at [473, 639] on span "No, my products do not contain hazardous materials" at bounding box center [476, 639] width 279 height 18
click at [330, 639] on input "No, my products do not contain hazardous materials" at bounding box center [323, 639] width 14 height 14
checkbox input "true"
click at [1097, 872] on button "Next" at bounding box center [1097, 872] width 59 height 35
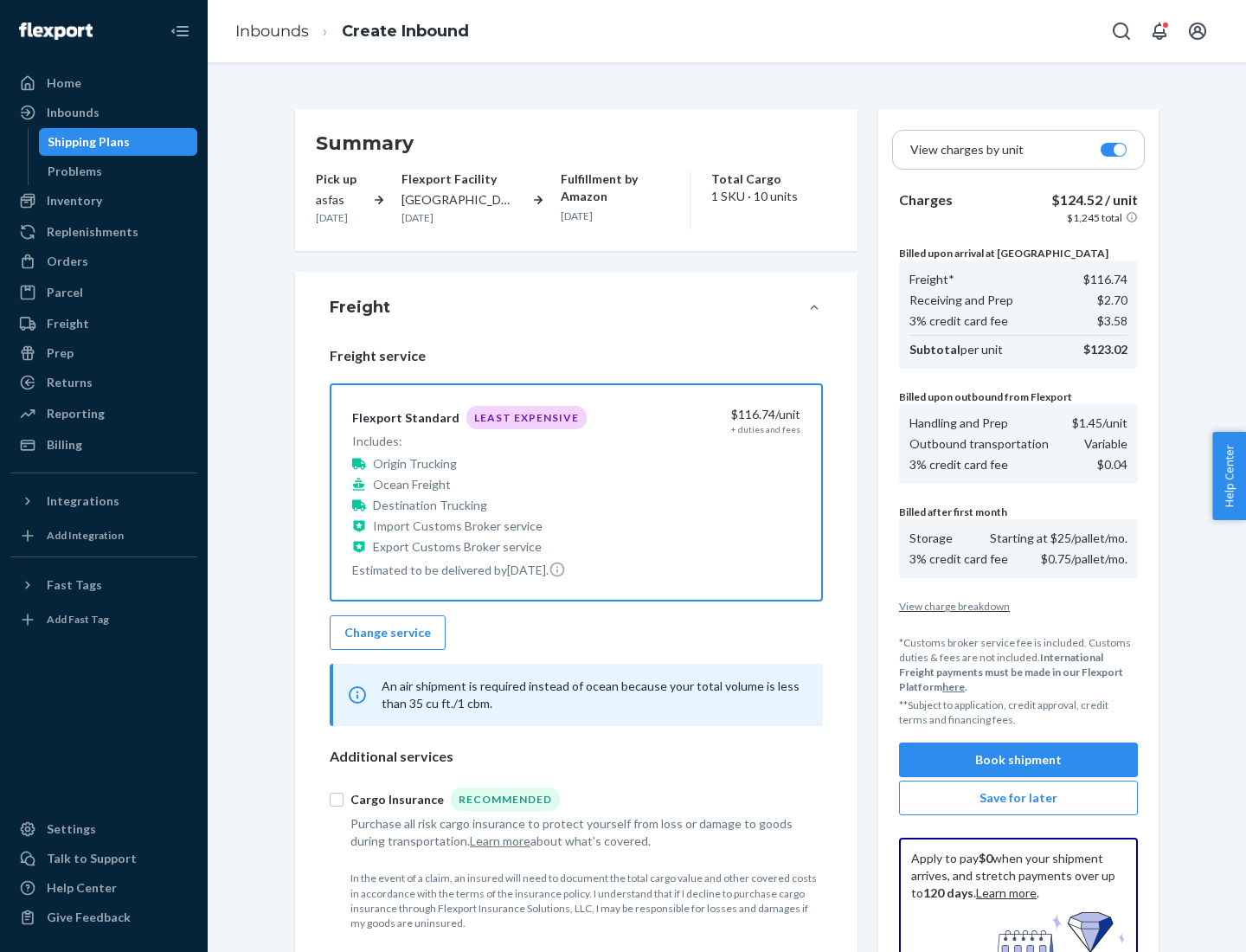
scroll to position [253, 0]
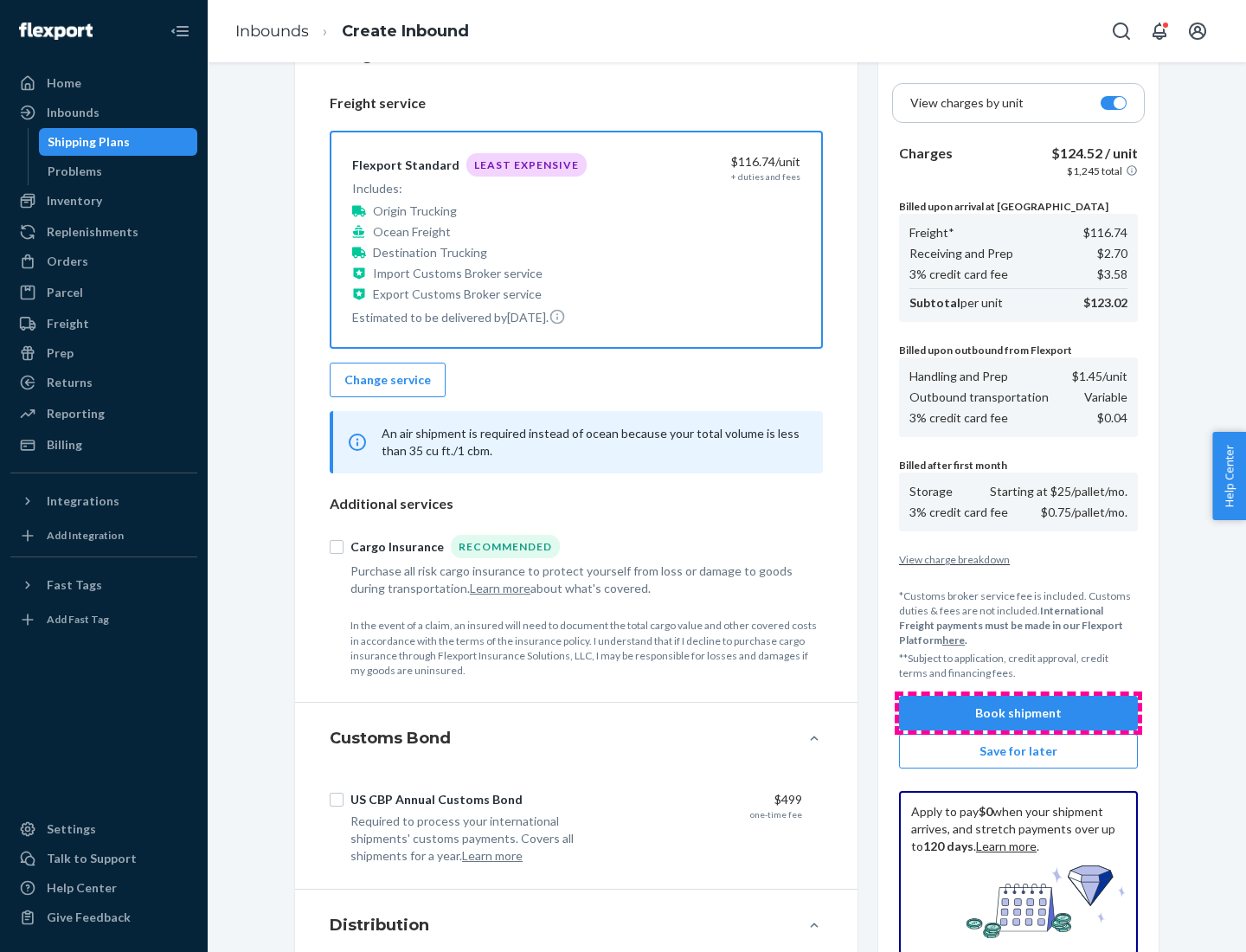
click at [1019, 713] on button "Book shipment" at bounding box center [1019, 713] width 239 height 35
